Goal: Task Accomplishment & Management: Use online tool/utility

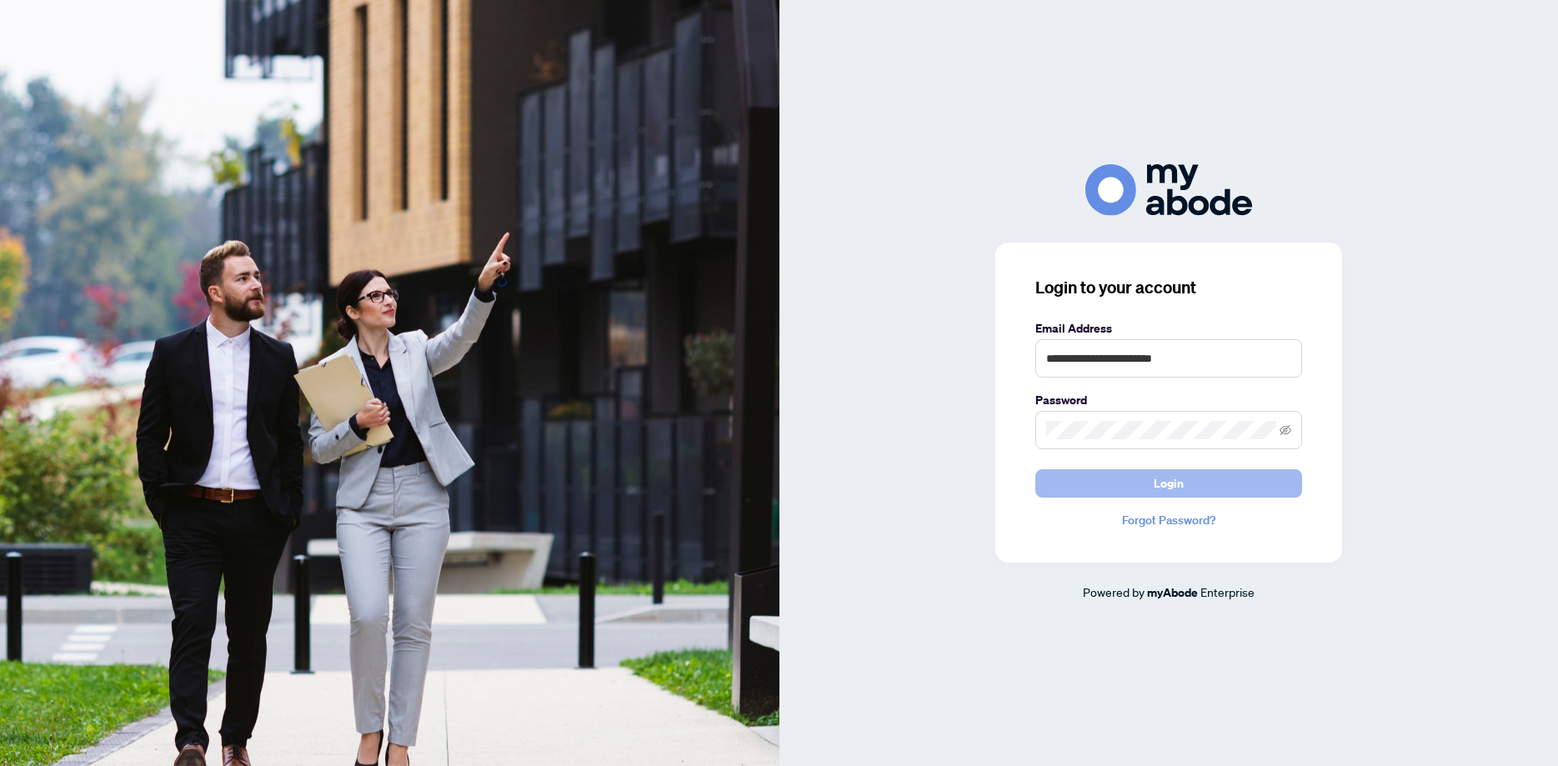
click at [1137, 484] on button "Login" at bounding box center [1168, 483] width 267 height 28
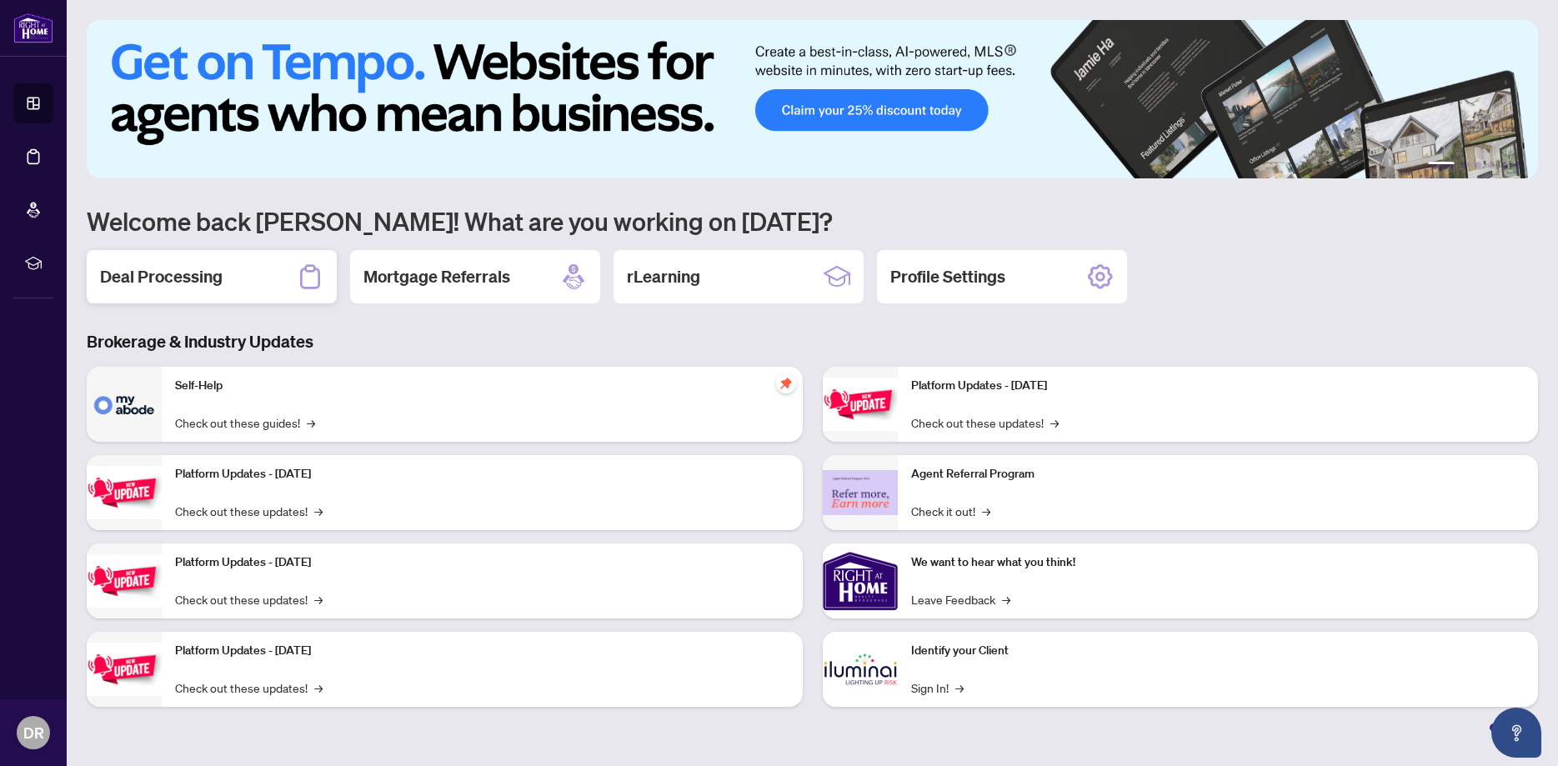
click at [189, 286] on h2 "Deal Processing" at bounding box center [161, 276] width 123 height 23
click at [189, 286] on main "1 2 3 4 5 6 Welcome back [PERSON_NAME]! What are you working on [DATE]? Deal Pr…" at bounding box center [812, 383] width 1491 height 766
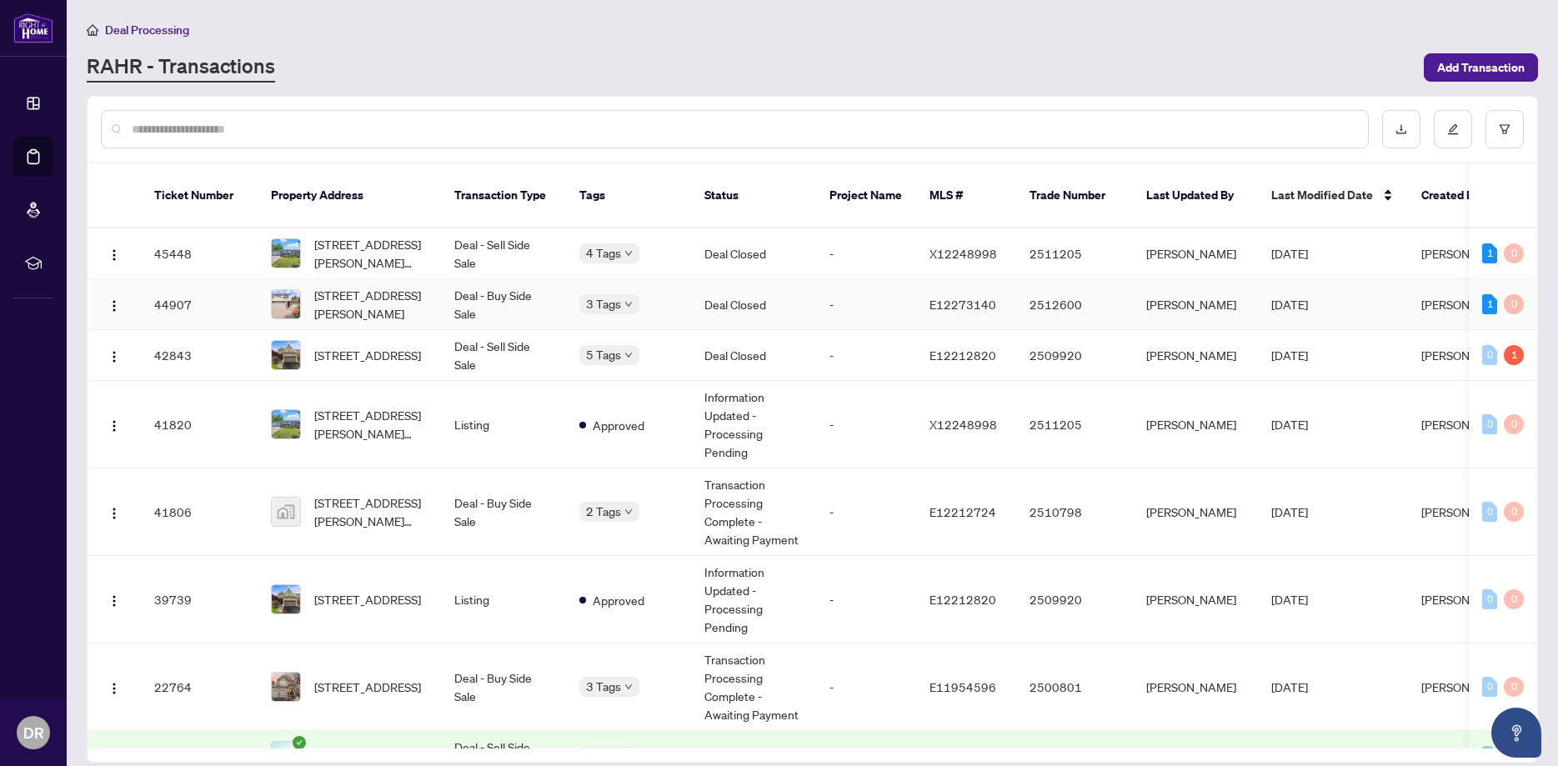
click at [492, 283] on td "Deal - Buy Side Sale" at bounding box center [503, 304] width 125 height 51
click at [492, 283] on main "Deal Processing [PERSON_NAME] - Transactions Add Transaction Ticket Number Prop…" at bounding box center [812, 383] width 1491 height 766
